Goal: Task Accomplishment & Management: Manage account settings

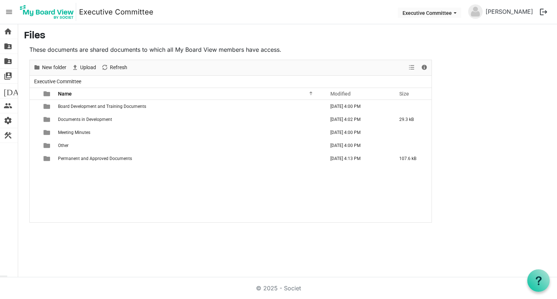
click at [543, 9] on button "logout" at bounding box center [543, 11] width 15 height 15
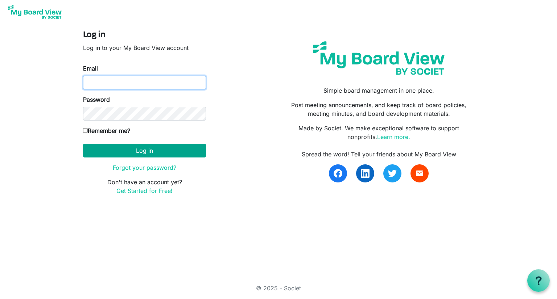
type input "Josh.williams@scouting.org"
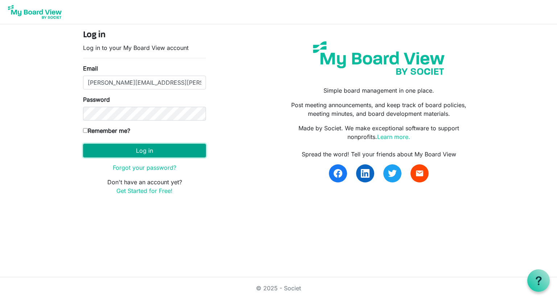
click at [144, 151] on button "Log in" at bounding box center [144, 151] width 123 height 14
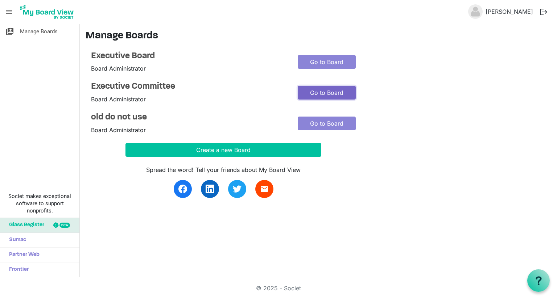
click at [326, 91] on link "Go to Board" at bounding box center [327, 93] width 58 height 14
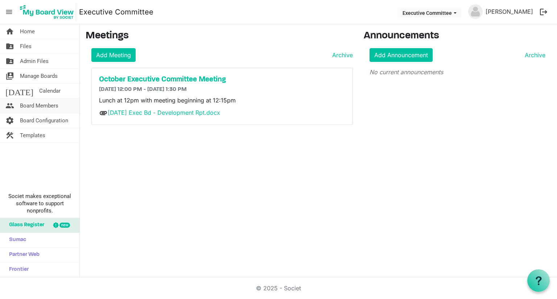
click at [34, 105] on span "Board Members" at bounding box center [39, 106] width 38 height 14
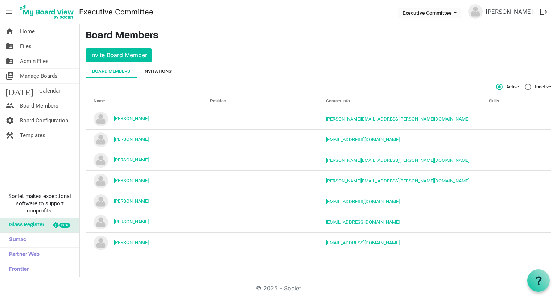
click at [159, 71] on div "Invitations" at bounding box center [157, 71] width 28 height 7
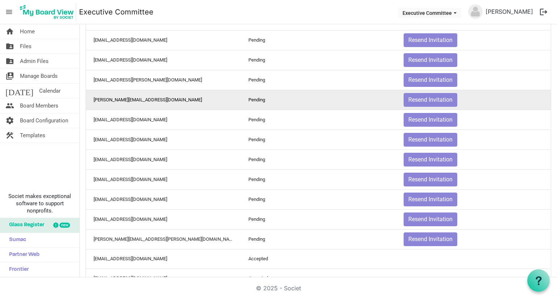
scroll to position [145, 0]
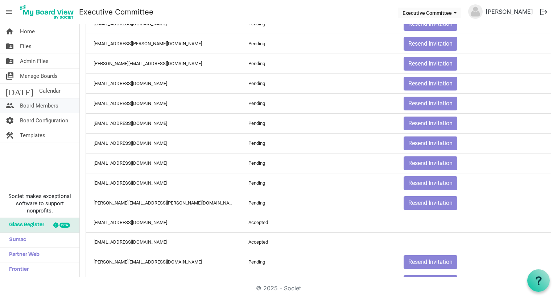
click at [43, 102] on span "Board Members" at bounding box center [39, 106] width 38 height 14
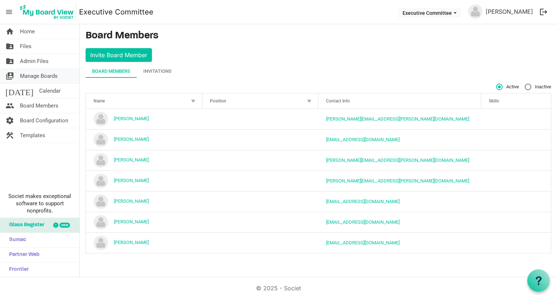
click at [38, 76] on span "Manage Boards" at bounding box center [39, 76] width 38 height 14
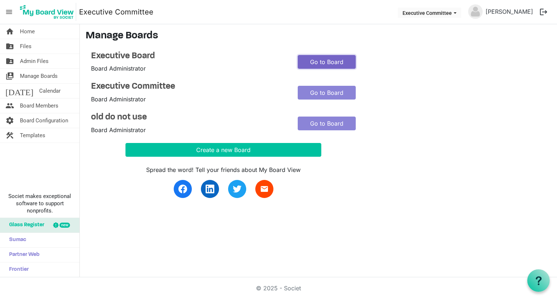
click at [299, 58] on link "Go to Board" at bounding box center [327, 62] width 58 height 14
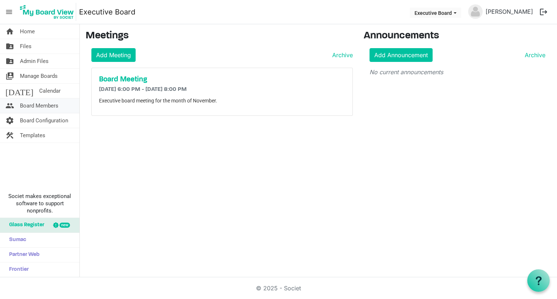
click at [62, 109] on link "people Board Members" at bounding box center [39, 106] width 79 height 14
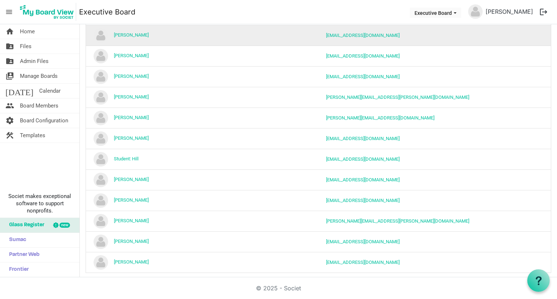
scroll to position [440, 0]
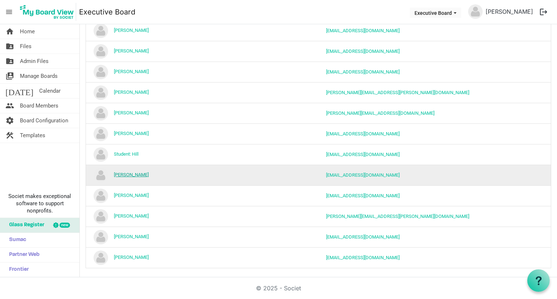
click at [125, 172] on link "[PERSON_NAME]" at bounding box center [131, 174] width 35 height 5
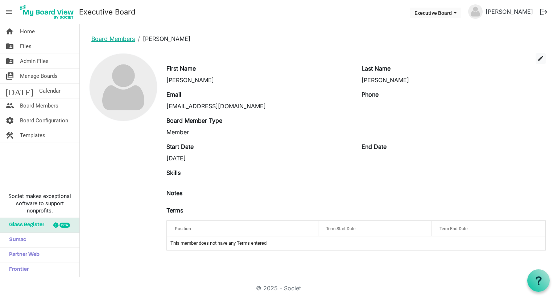
click at [107, 37] on link "Board Members" at bounding box center [112, 38] width 43 height 7
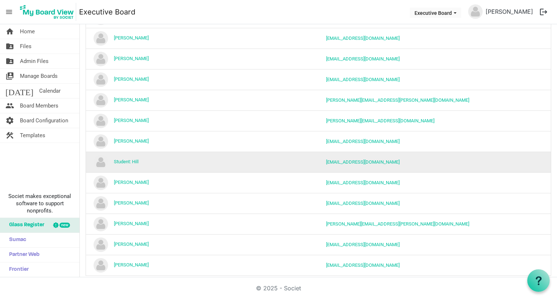
scroll to position [435, 0]
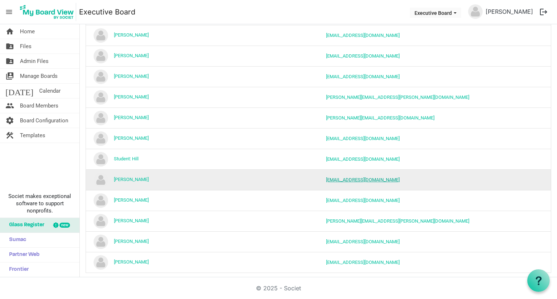
click at [353, 178] on link "terrylebo@outlook.com" at bounding box center [363, 179] width 74 height 5
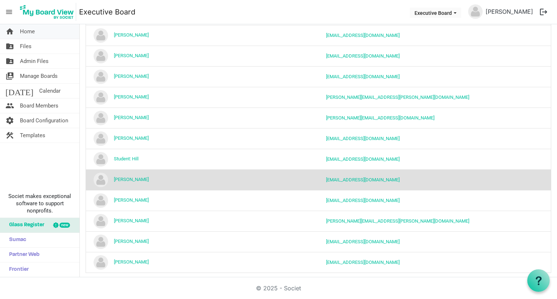
click at [30, 34] on span "Home" at bounding box center [27, 31] width 15 height 14
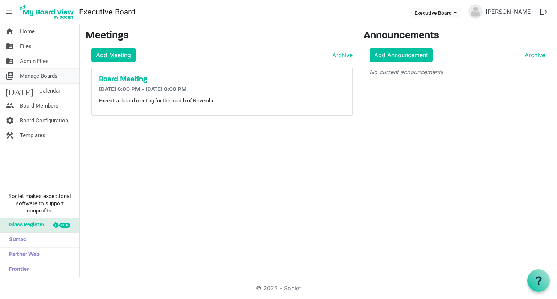
click at [41, 77] on span "Manage Boards" at bounding box center [39, 76] width 38 height 14
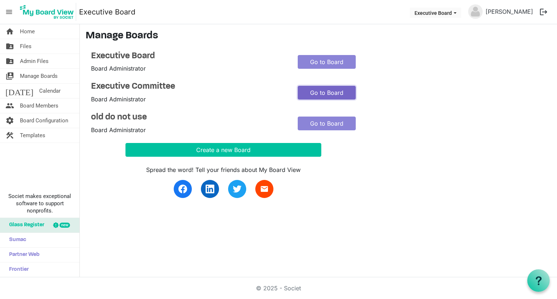
click at [338, 94] on link "Go to Board" at bounding box center [327, 93] width 58 height 14
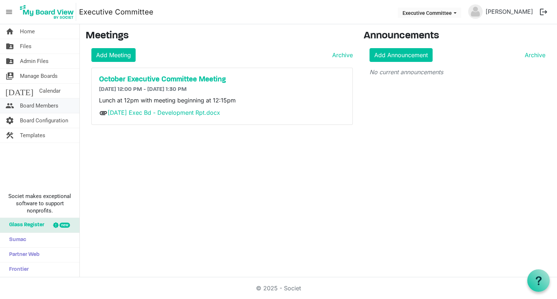
click at [41, 106] on span "Board Members" at bounding box center [39, 106] width 38 height 14
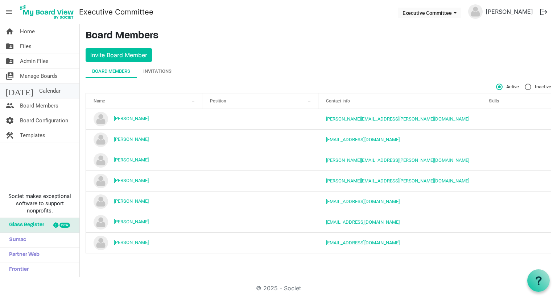
click at [39, 94] on span "Calendar" at bounding box center [49, 91] width 21 height 14
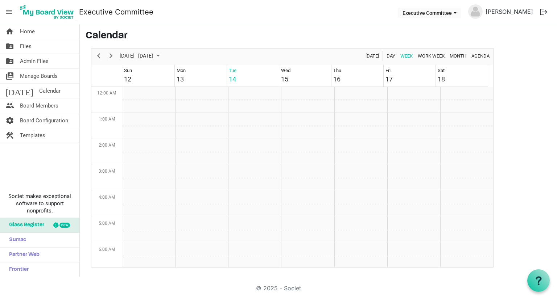
scroll to position [235, 0]
click at [46, 76] on span "Manage Boards" at bounding box center [39, 76] width 38 height 14
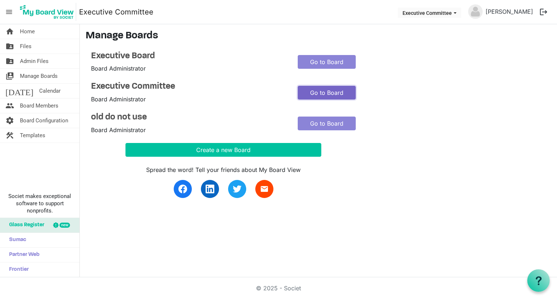
click at [323, 93] on link "Go to Board" at bounding box center [327, 93] width 58 height 14
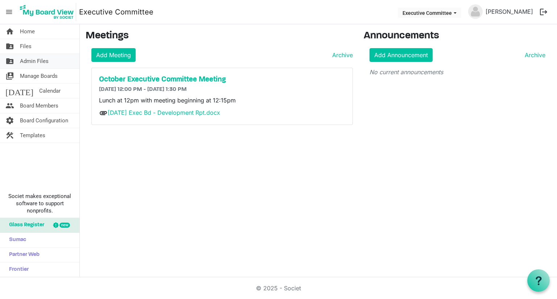
click at [33, 60] on span "Admin Files" at bounding box center [34, 61] width 29 height 14
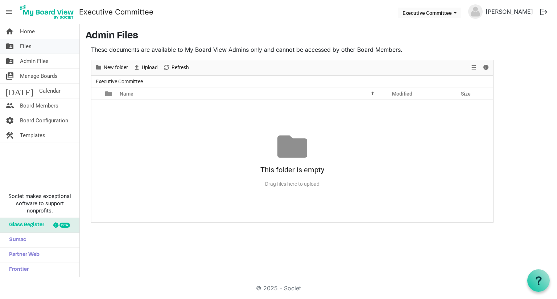
click at [29, 44] on span "Files" at bounding box center [26, 46] width 12 height 14
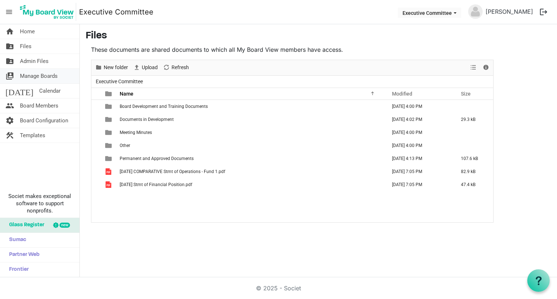
click at [41, 75] on span "Manage Boards" at bounding box center [39, 76] width 38 height 14
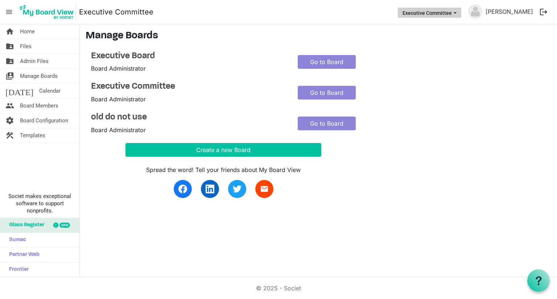
click at [454, 12] on button "Executive Committee" at bounding box center [429, 13] width 63 height 10
click at [356, 17] on nav "menu Executive Committee Executive Committee Josh Williams logout" at bounding box center [278, 12] width 557 height 24
click at [33, 11] on img at bounding box center [47, 12] width 58 height 18
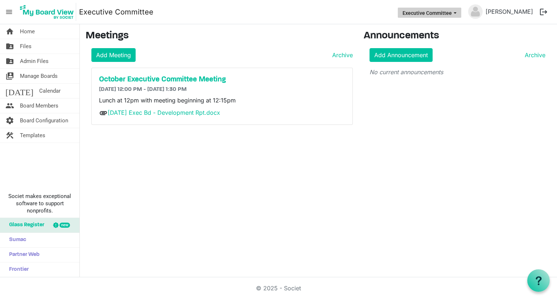
click at [455, 13] on button "Executive Committee" at bounding box center [429, 13] width 63 height 10
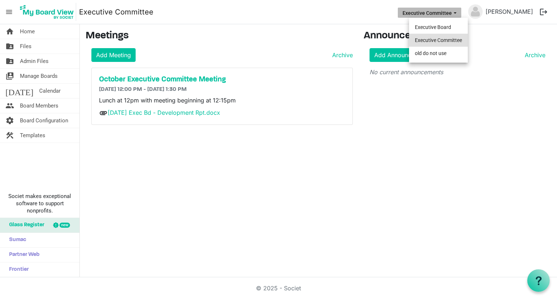
click at [455, 40] on li "Executive Committee" at bounding box center [438, 40] width 59 height 13
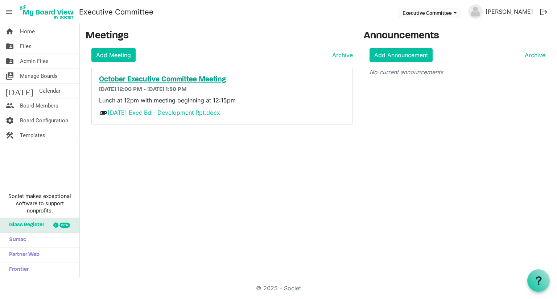
click at [197, 80] on h5 "October Executive Committee Meeting" at bounding box center [222, 79] width 246 height 9
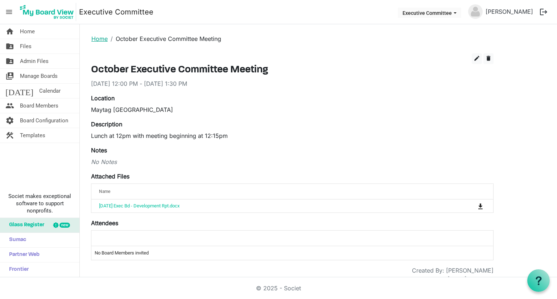
click at [105, 37] on link "Home" at bounding box center [99, 38] width 16 height 7
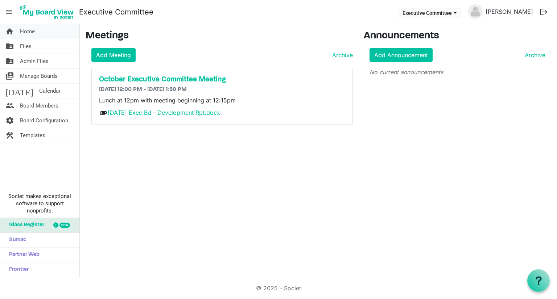
click at [32, 32] on span "Home" at bounding box center [27, 31] width 15 height 14
click at [197, 116] on div "attachment Oct. 15 Exec Bd - Development Rpt.docx" at bounding box center [222, 112] width 246 height 9
click at [198, 113] on link "[DATE] Exec Bd - Development Rpt.docx" at bounding box center [164, 112] width 112 height 7
click at [33, 48] on link "folder_shared Files" at bounding box center [39, 46] width 79 height 14
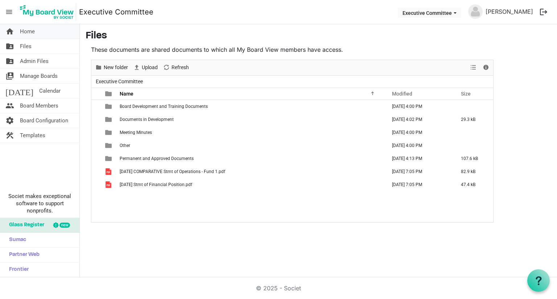
click at [25, 33] on span "Home" at bounding box center [27, 31] width 15 height 14
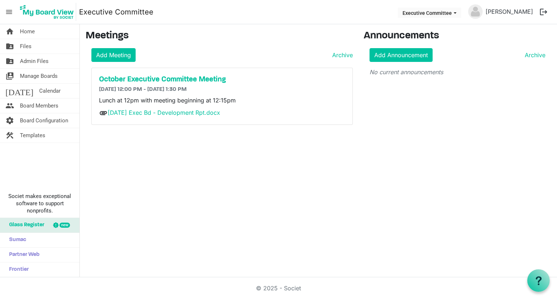
click at [10, 12] on span "menu" at bounding box center [9, 12] width 14 height 14
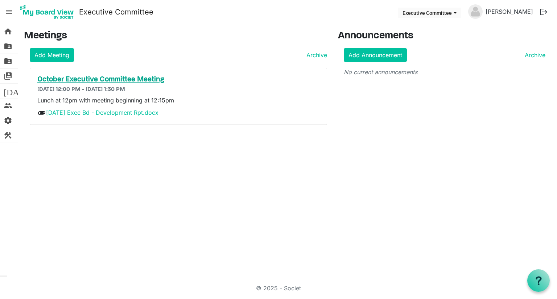
click at [74, 78] on h5 "October Executive Committee Meeting" at bounding box center [178, 79] width 282 height 9
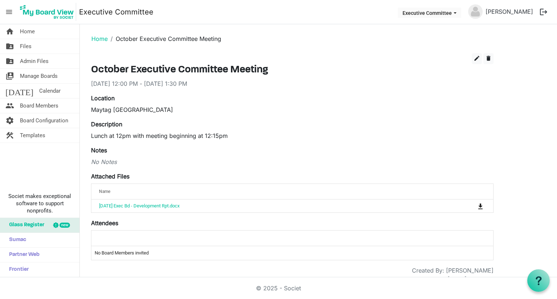
click at [10, 13] on span "menu" at bounding box center [9, 12] width 14 height 14
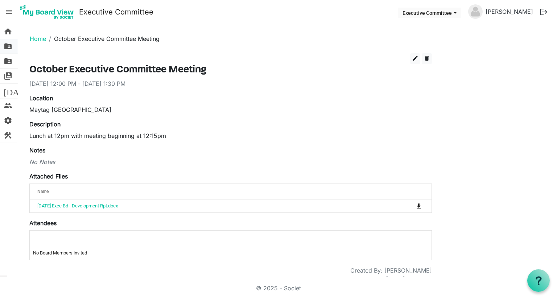
click at [9, 47] on span "folder_shared" at bounding box center [8, 46] width 9 height 14
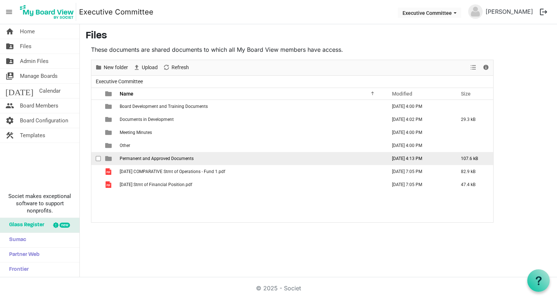
click at [143, 159] on span "Permanent and Approved Documents" at bounding box center [157, 158] width 74 height 5
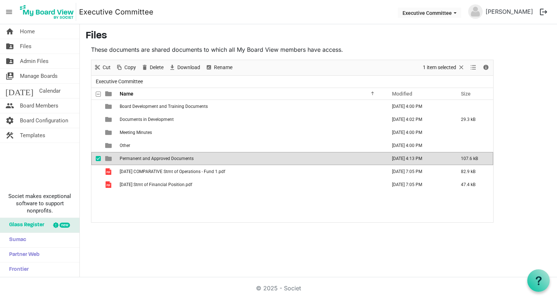
click at [143, 159] on span "Permanent and Approved Documents" at bounding box center [157, 158] width 74 height 5
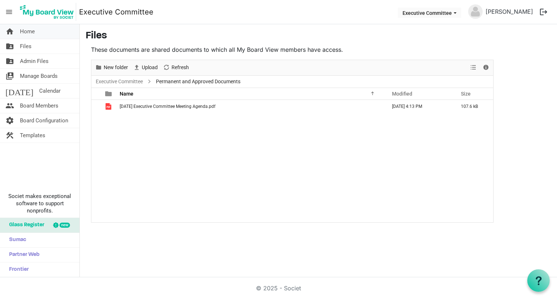
click at [17, 32] on link "home Home" at bounding box center [39, 31] width 79 height 14
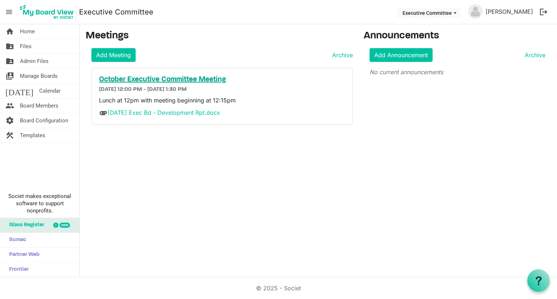
click at [182, 79] on h5 "October Executive Committee Meeting" at bounding box center [222, 79] width 246 height 9
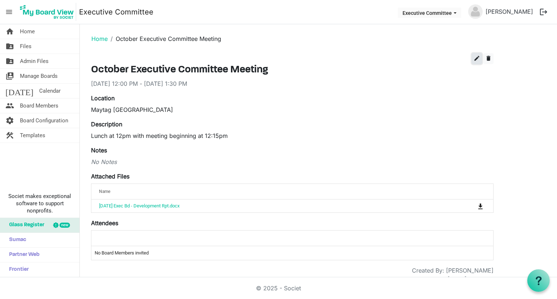
click at [478, 59] on span "edit" at bounding box center [476, 58] width 7 height 7
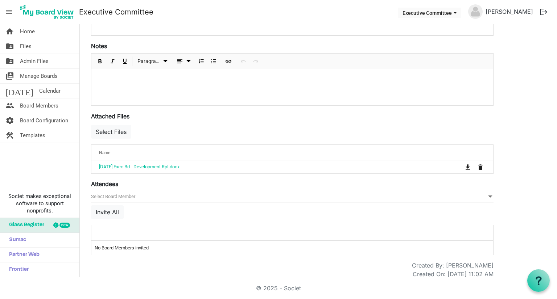
scroll to position [181, 0]
click at [116, 135] on button "Select Files" at bounding box center [111, 131] width 40 height 14
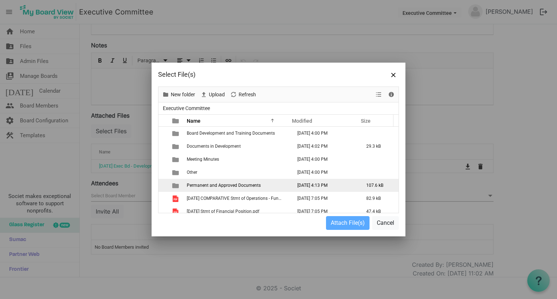
click at [236, 188] on td "Permanent and Approved Documents" at bounding box center [237, 185] width 105 height 13
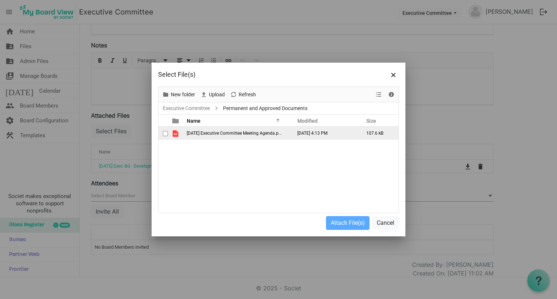
click at [237, 132] on span "October 2025 Executive Committee Meeting Agenda.pdf" at bounding box center [235, 133] width 96 height 5
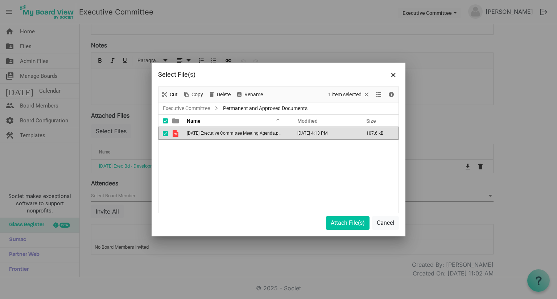
click at [237, 132] on span "October 2025 Executive Committee Meeting Agenda.pdf" at bounding box center [235, 133] width 96 height 5
click at [336, 214] on div "New folder Upload Cut Copy Paste Delete Download Rename Sort by Refresh 1 item …" at bounding box center [279, 162] width 254 height 150
click at [341, 221] on button "Attach File(s)" at bounding box center [347, 223] width 43 height 14
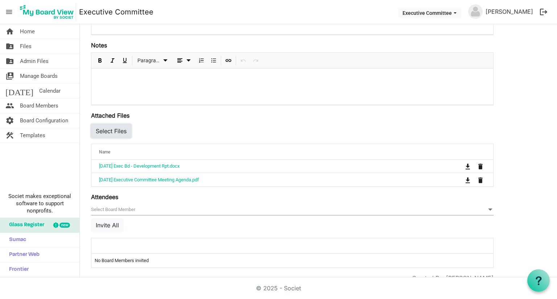
click at [103, 125] on button "Select Files" at bounding box center [111, 131] width 40 height 14
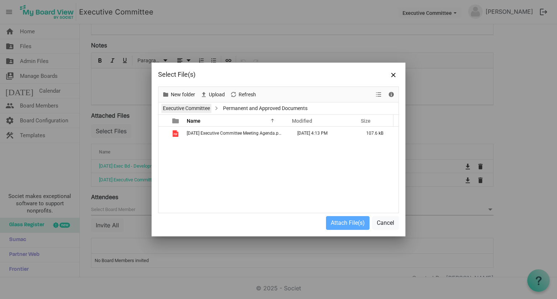
click at [190, 105] on link "Executive Committee" at bounding box center [186, 108] width 50 height 9
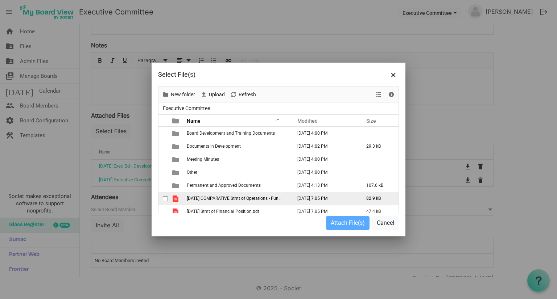
scroll to position [5, 0]
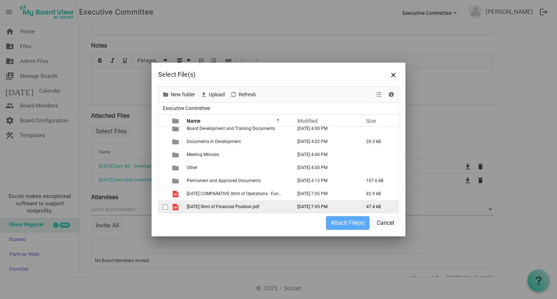
click at [251, 206] on span "[DATE] Stmt of Financial Position.pdf" at bounding box center [223, 206] width 72 height 5
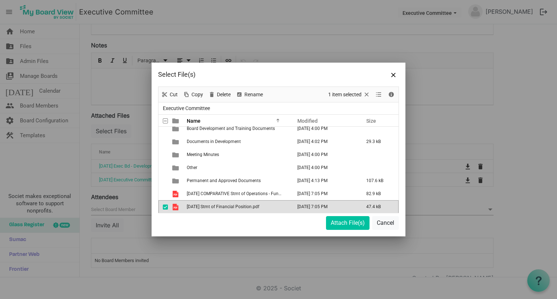
click at [251, 206] on span "[DATE] Stmt of Financial Position.pdf" at bounding box center [223, 206] width 72 height 5
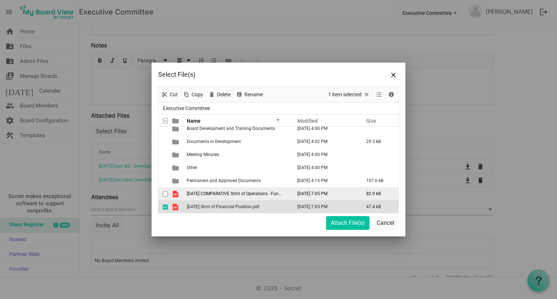
click at [163, 194] on span "checkbox" at bounding box center [165, 194] width 5 height 5
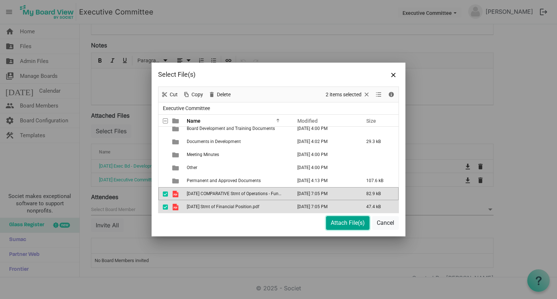
click at [359, 224] on button "Attach File(s)" at bounding box center [347, 223] width 43 height 14
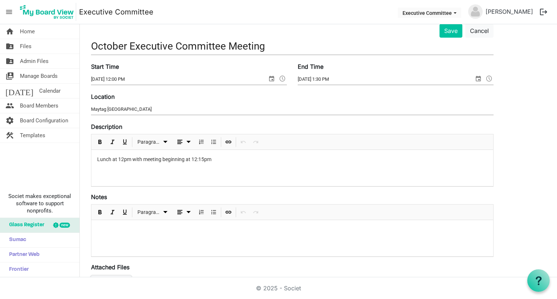
scroll to position [0, 0]
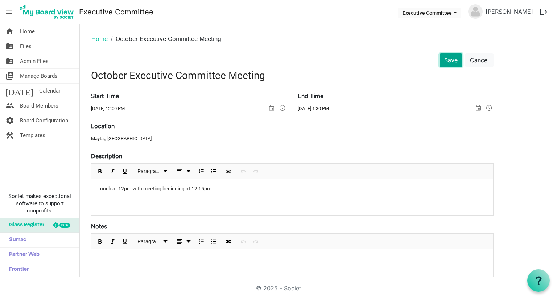
drag, startPoint x: 445, startPoint y: 57, endPoint x: 456, endPoint y: 60, distance: 11.5
click at [448, 58] on button "Save" at bounding box center [450, 60] width 23 height 14
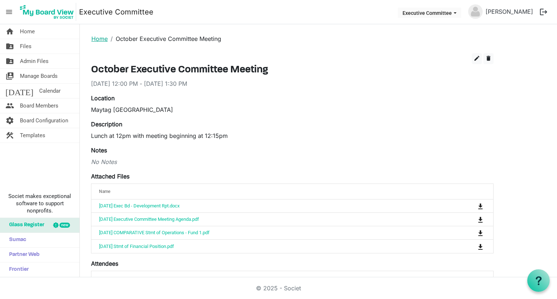
click at [102, 38] on link "Home" at bounding box center [99, 38] width 16 height 7
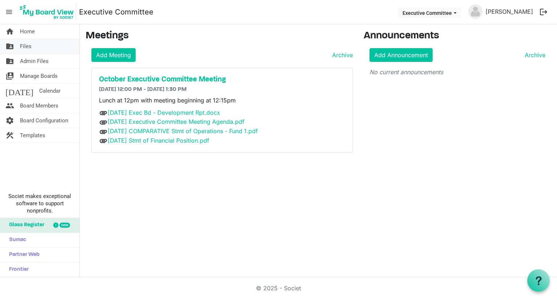
click at [12, 46] on span "folder_shared" at bounding box center [9, 46] width 9 height 14
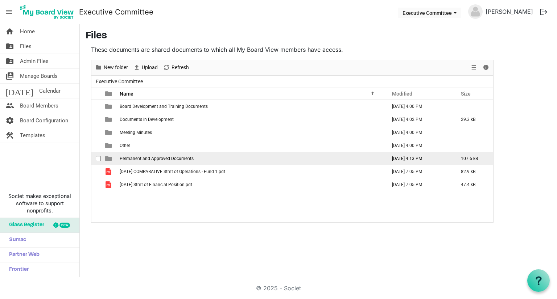
click at [142, 156] on span "Permanent and Approved Documents" at bounding box center [157, 158] width 74 height 5
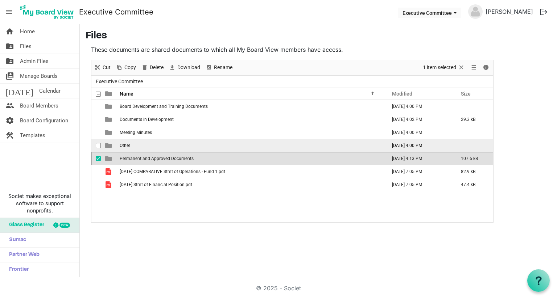
click at [125, 146] on span "Other" at bounding box center [125, 145] width 11 height 5
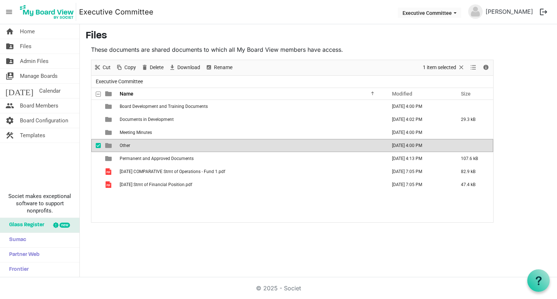
click at [125, 146] on span "Other" at bounding box center [125, 145] width 11 height 5
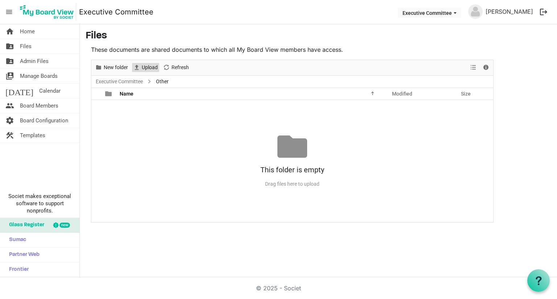
click at [140, 67] on span "Upload" at bounding box center [136, 67] width 9 height 9
click at [115, 82] on link "Executive Committee" at bounding box center [119, 81] width 50 height 9
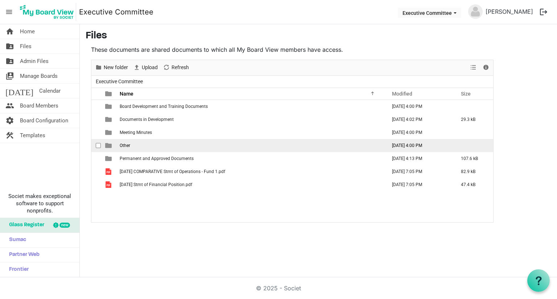
click at [100, 145] on span "checkbox" at bounding box center [98, 145] width 5 height 5
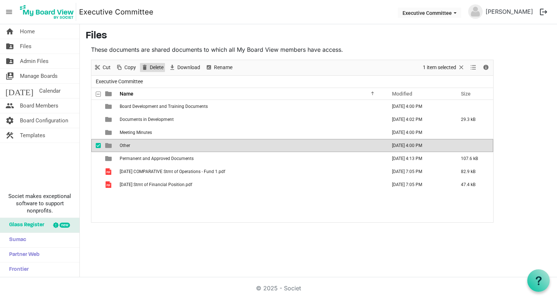
click at [146, 66] on span "Delete" at bounding box center [144, 67] width 9 height 9
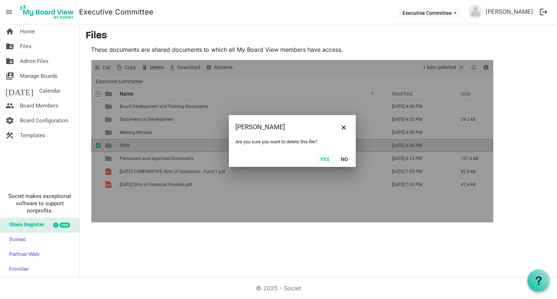
click at [324, 158] on button "Yes" at bounding box center [324, 159] width 18 height 10
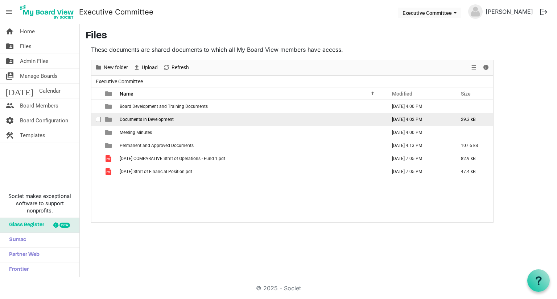
click at [106, 121] on span "is template cell column header type" at bounding box center [108, 119] width 7 height 7
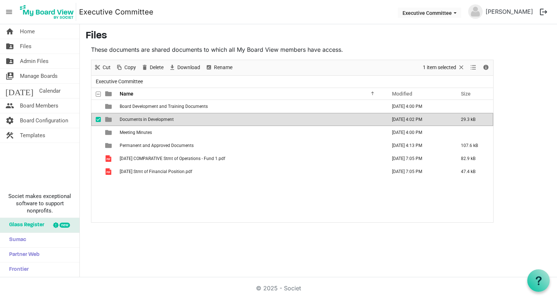
click at [143, 117] on span "Documents in Development" at bounding box center [147, 119] width 54 height 5
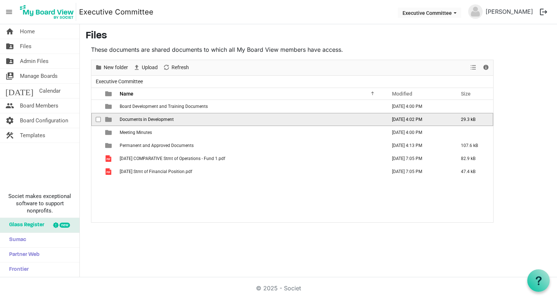
click at [143, 117] on span "Documents in Development" at bounding box center [147, 119] width 54 height 5
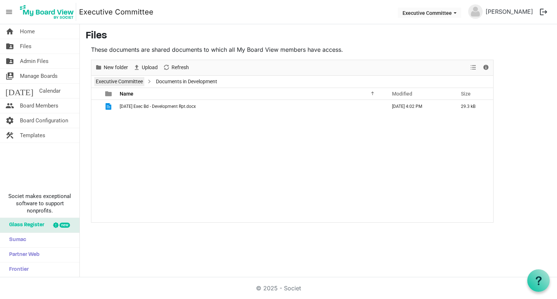
click at [126, 84] on link "Executive Committee" at bounding box center [119, 81] width 50 height 9
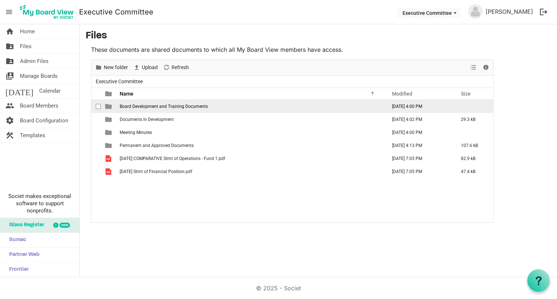
click at [129, 106] on span "Board Development and Training Documents" at bounding box center [164, 106] width 88 height 5
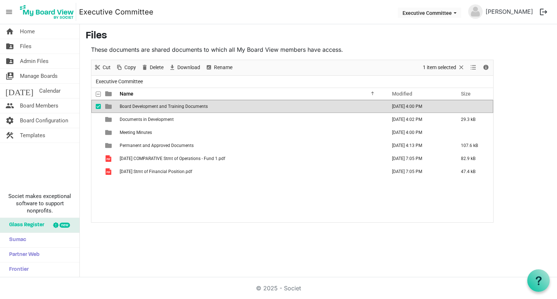
click at [129, 106] on span "Board Development and Training Documents" at bounding box center [164, 106] width 88 height 5
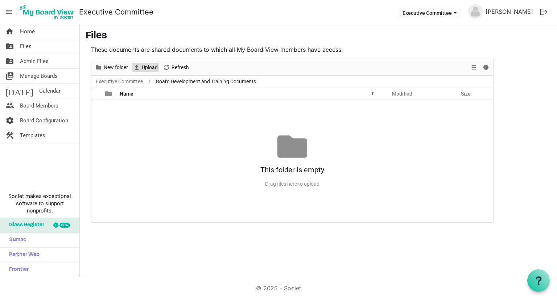
click at [146, 67] on span "Upload" at bounding box center [149, 67] width 17 height 9
click at [107, 62] on div "New folder" at bounding box center [111, 67] width 38 height 15
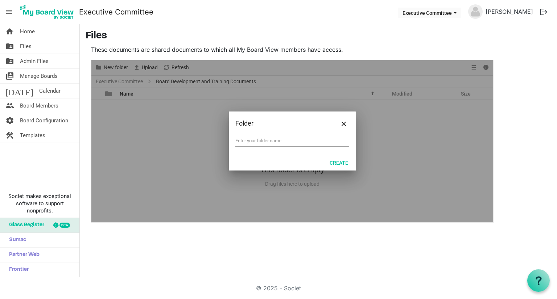
click at [110, 69] on div at bounding box center [292, 141] width 402 height 162
click at [342, 127] on button "Close" at bounding box center [343, 123] width 11 height 11
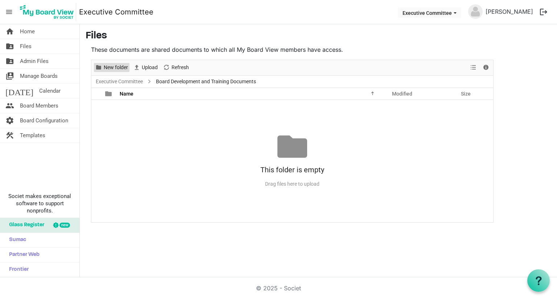
click at [113, 68] on span "New folder" at bounding box center [116, 67] width 26 height 9
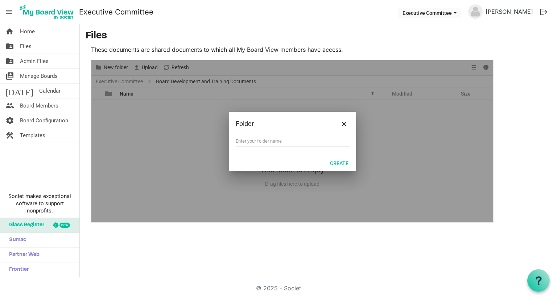
click at [346, 130] on div "Folder" at bounding box center [292, 124] width 127 height 24
click at [341, 123] on button "Close" at bounding box center [344, 124] width 11 height 11
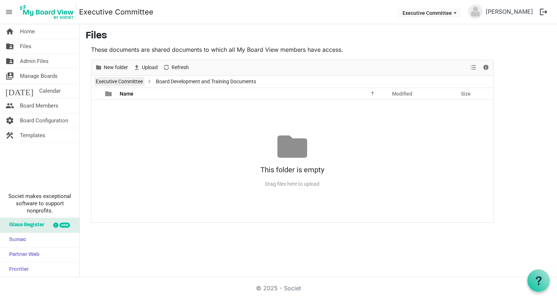
click at [122, 80] on link "Executive Committee" at bounding box center [119, 81] width 50 height 9
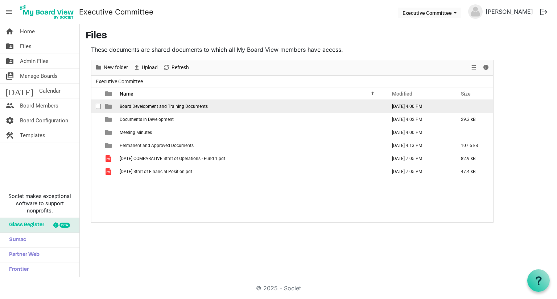
click at [152, 104] on span "Board Development and Training Documents" at bounding box center [164, 106] width 88 height 5
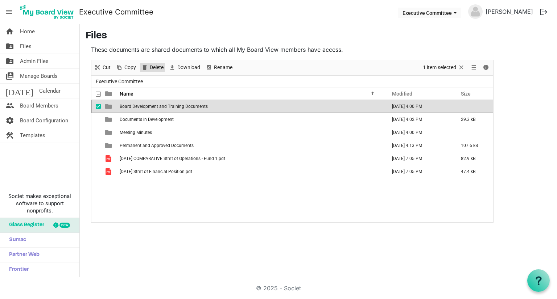
click at [159, 70] on span "Delete" at bounding box center [156, 67] width 15 height 9
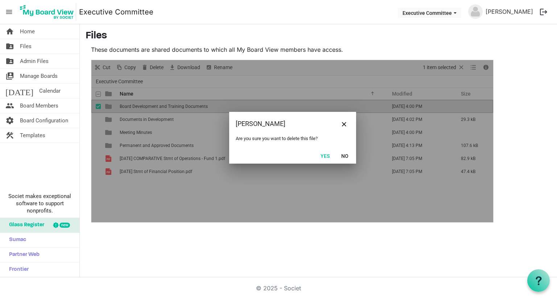
click at [331, 155] on button "Yes" at bounding box center [325, 156] width 18 height 10
